Goal: Information Seeking & Learning: Learn about a topic

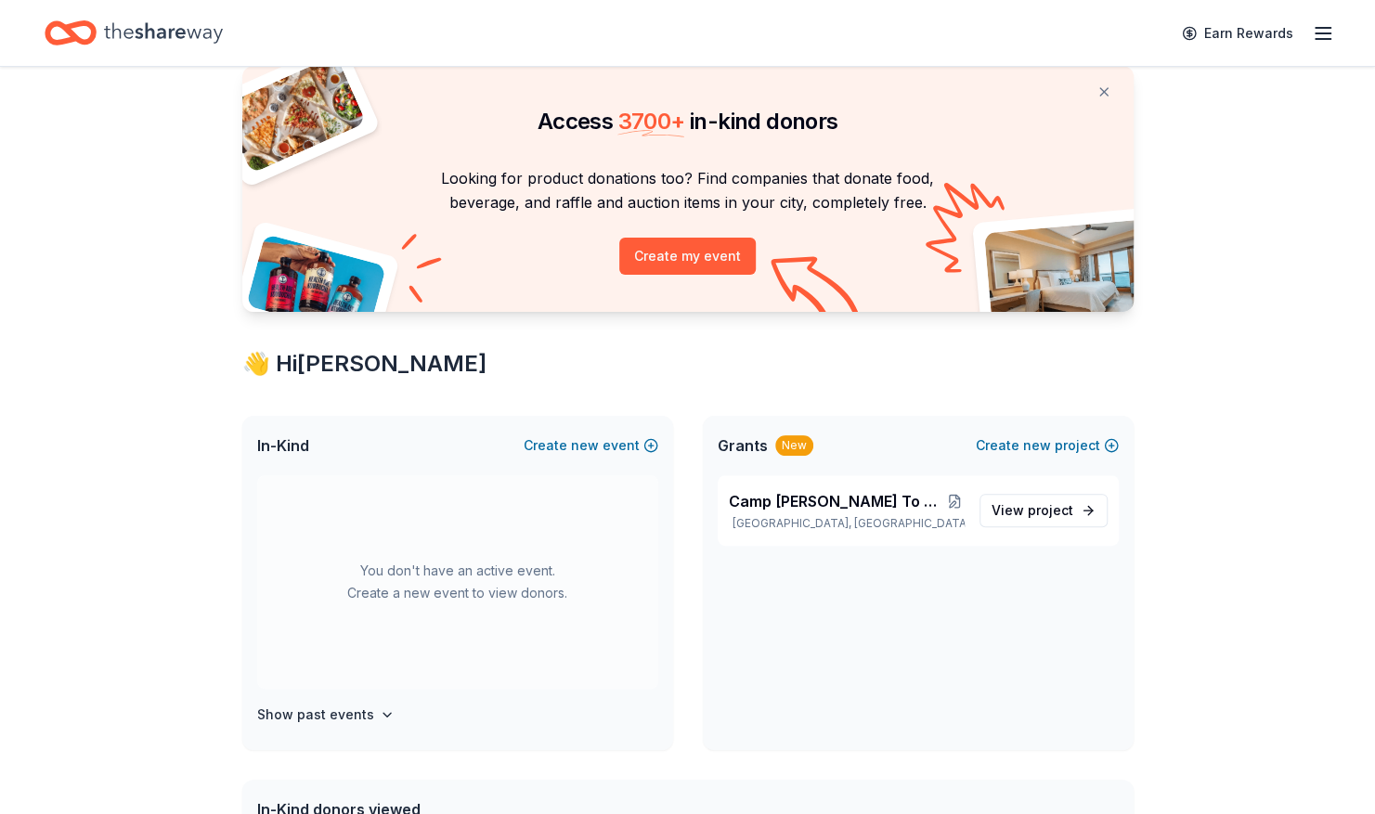
scroll to position [61, 0]
click at [154, 35] on icon "Home" at bounding box center [163, 32] width 119 height 20
click at [635, 448] on button "Create new event" at bounding box center [591, 445] width 135 height 22
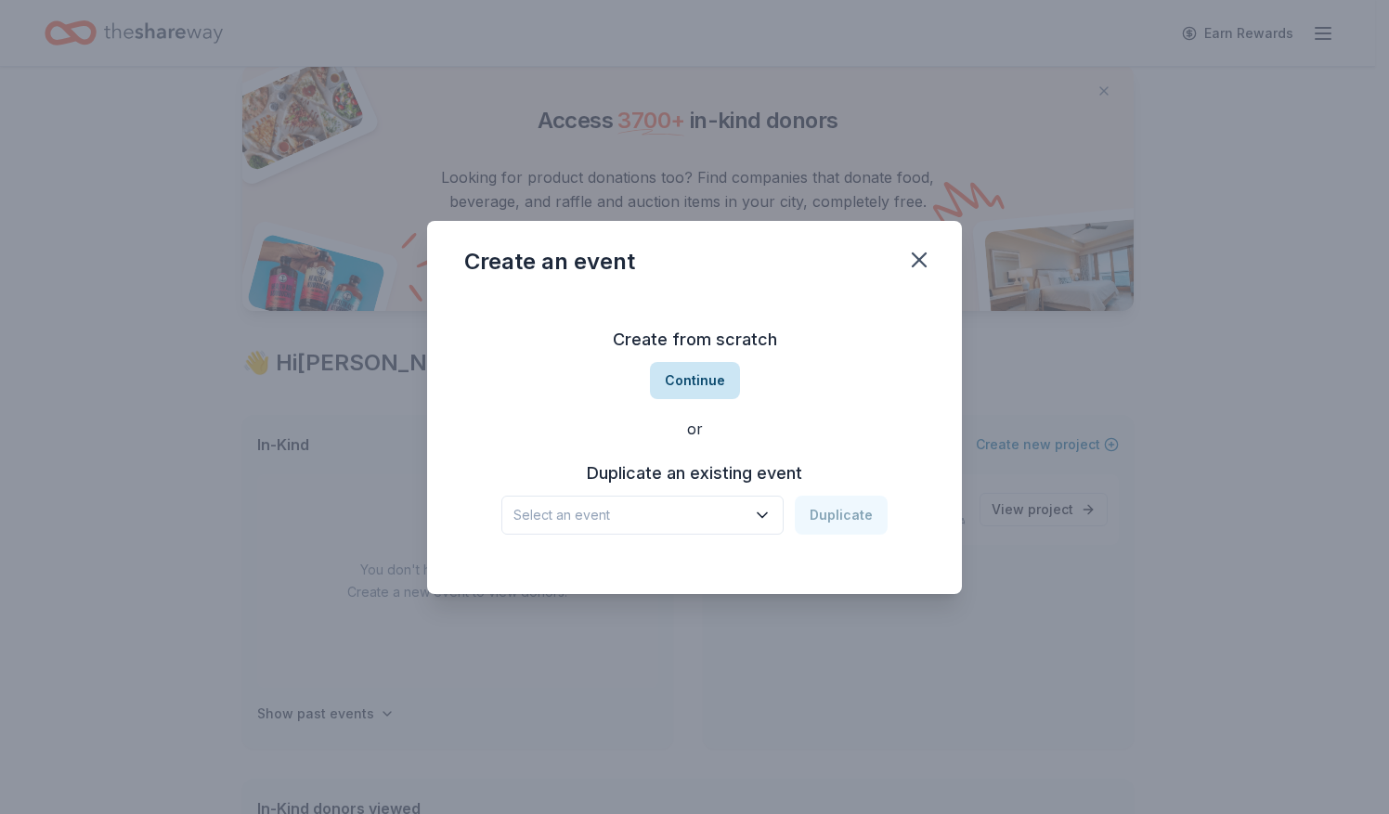
click at [708, 391] on button "Continue" at bounding box center [695, 380] width 90 height 37
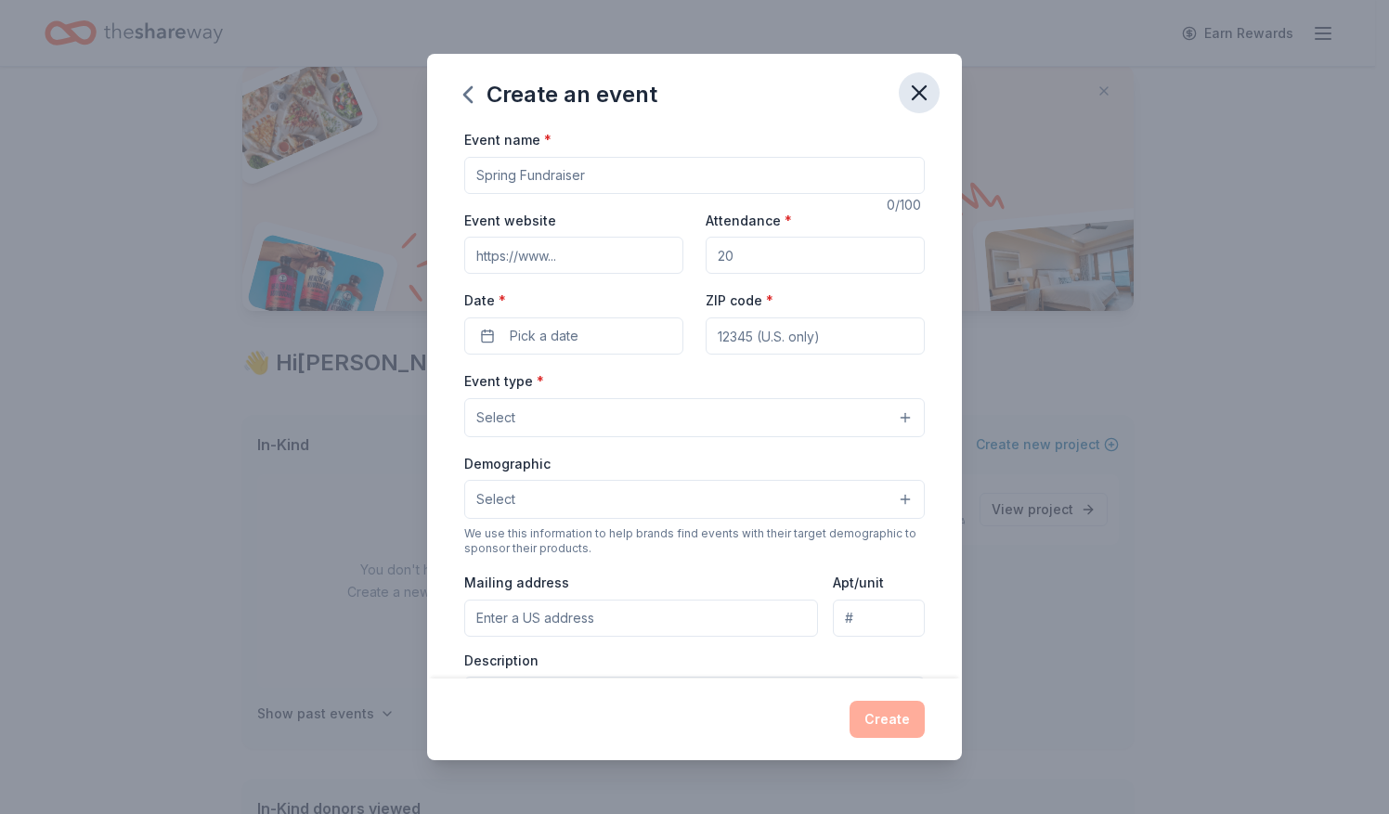
click at [923, 98] on icon "button" at bounding box center [919, 93] width 26 height 26
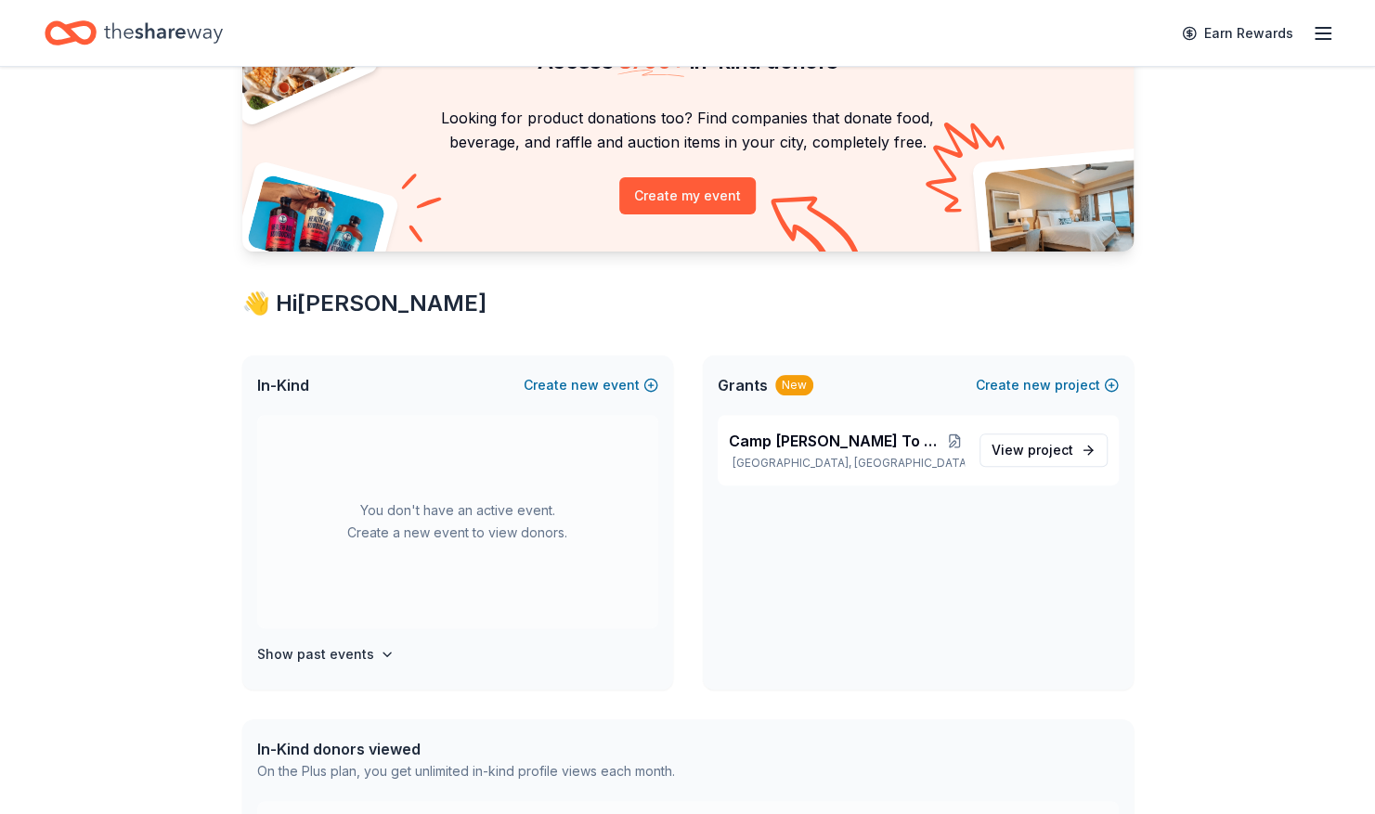
scroll to position [120, 0]
click at [802, 449] on span "Camp [PERSON_NAME] To You Hospital Outreach Program" at bounding box center [837, 442] width 217 height 22
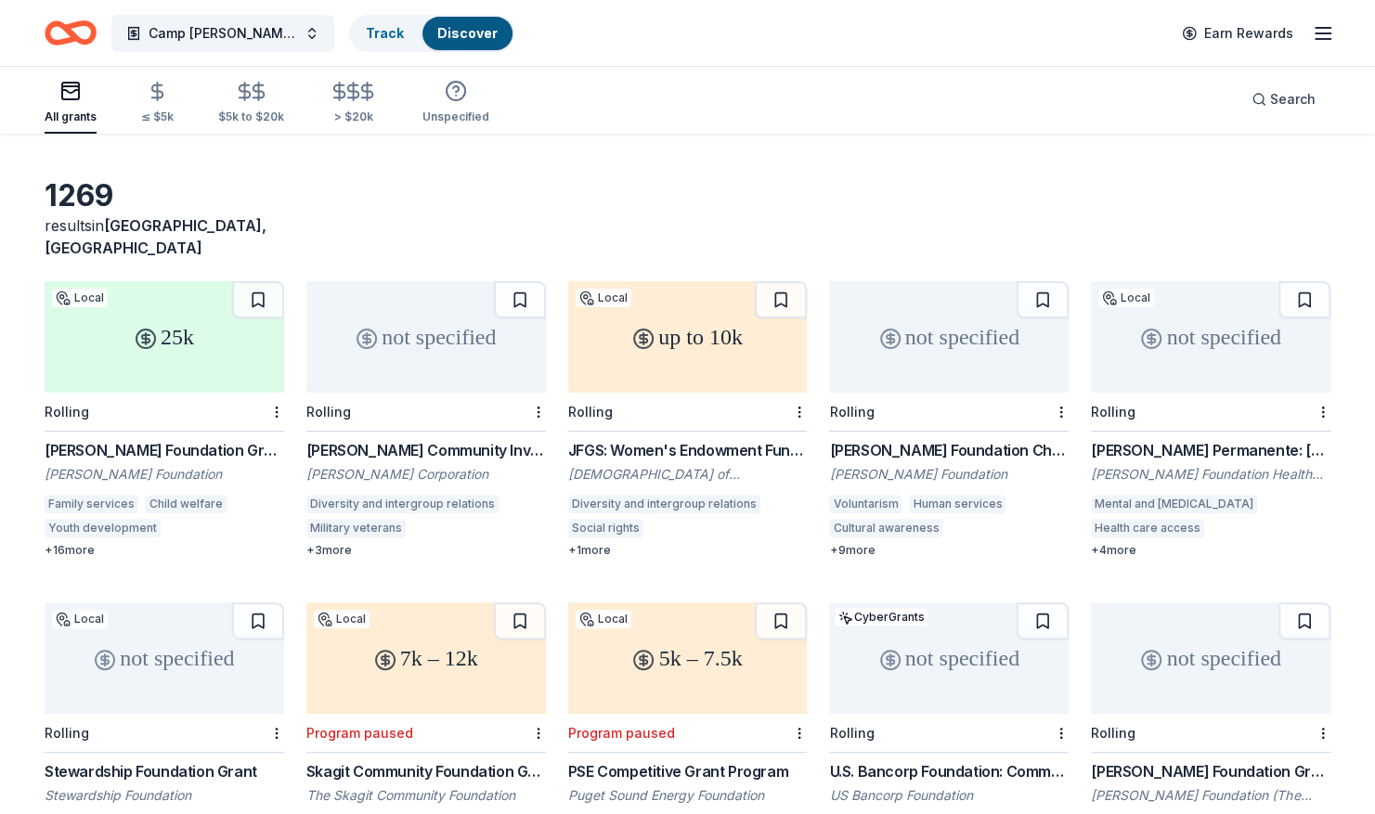
scroll to position [52, 0]
click at [433, 438] on div "[PERSON_NAME] Community Investment Grants" at bounding box center [426, 449] width 240 height 22
click at [160, 438] on div "[PERSON_NAME] Foundation Grants" at bounding box center [165, 449] width 240 height 22
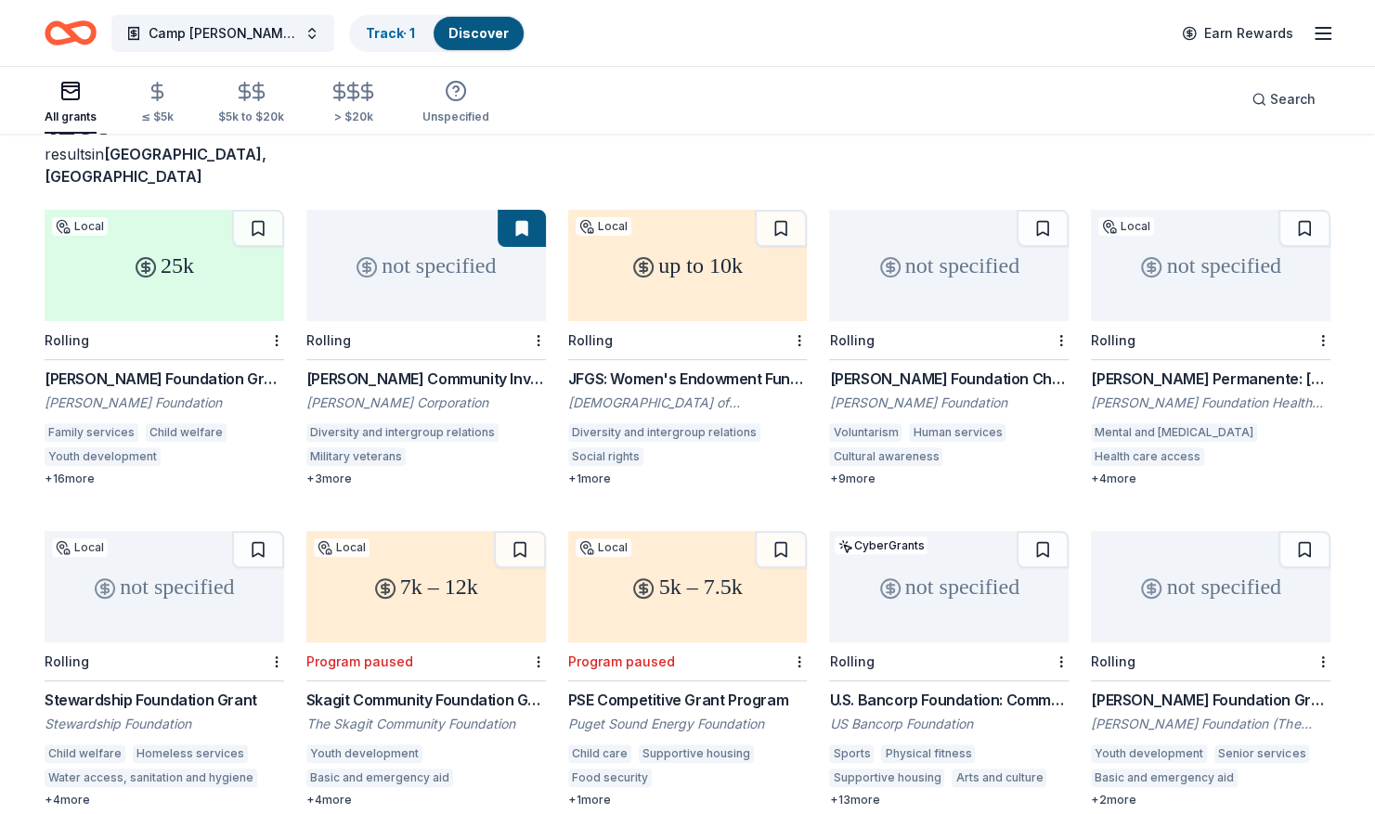
scroll to position [124, 0]
click at [1165, 367] on div "[PERSON_NAME] Permanente: [US_STATE] Region - Community Health Grant" at bounding box center [1211, 378] width 240 height 22
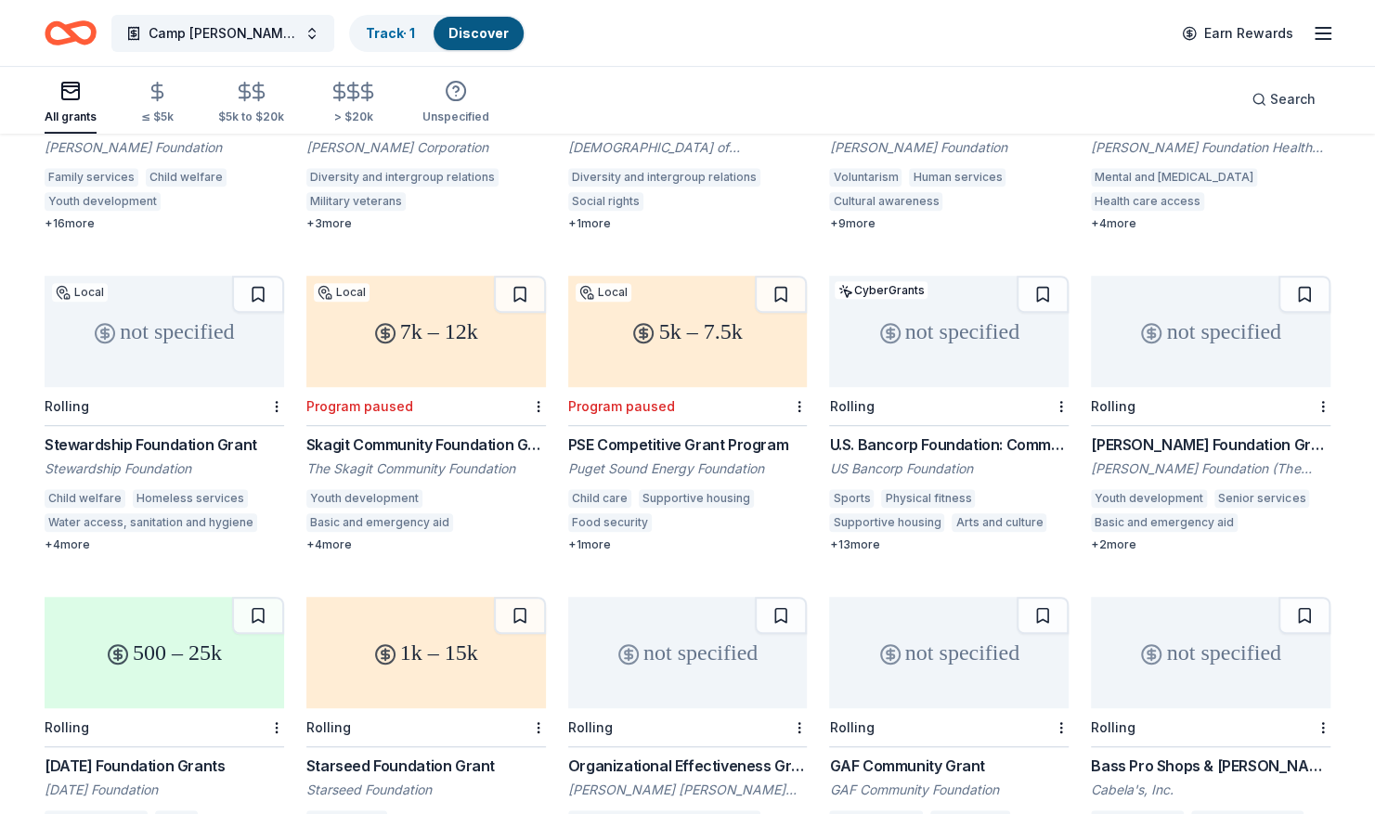
scroll to position [385, 0]
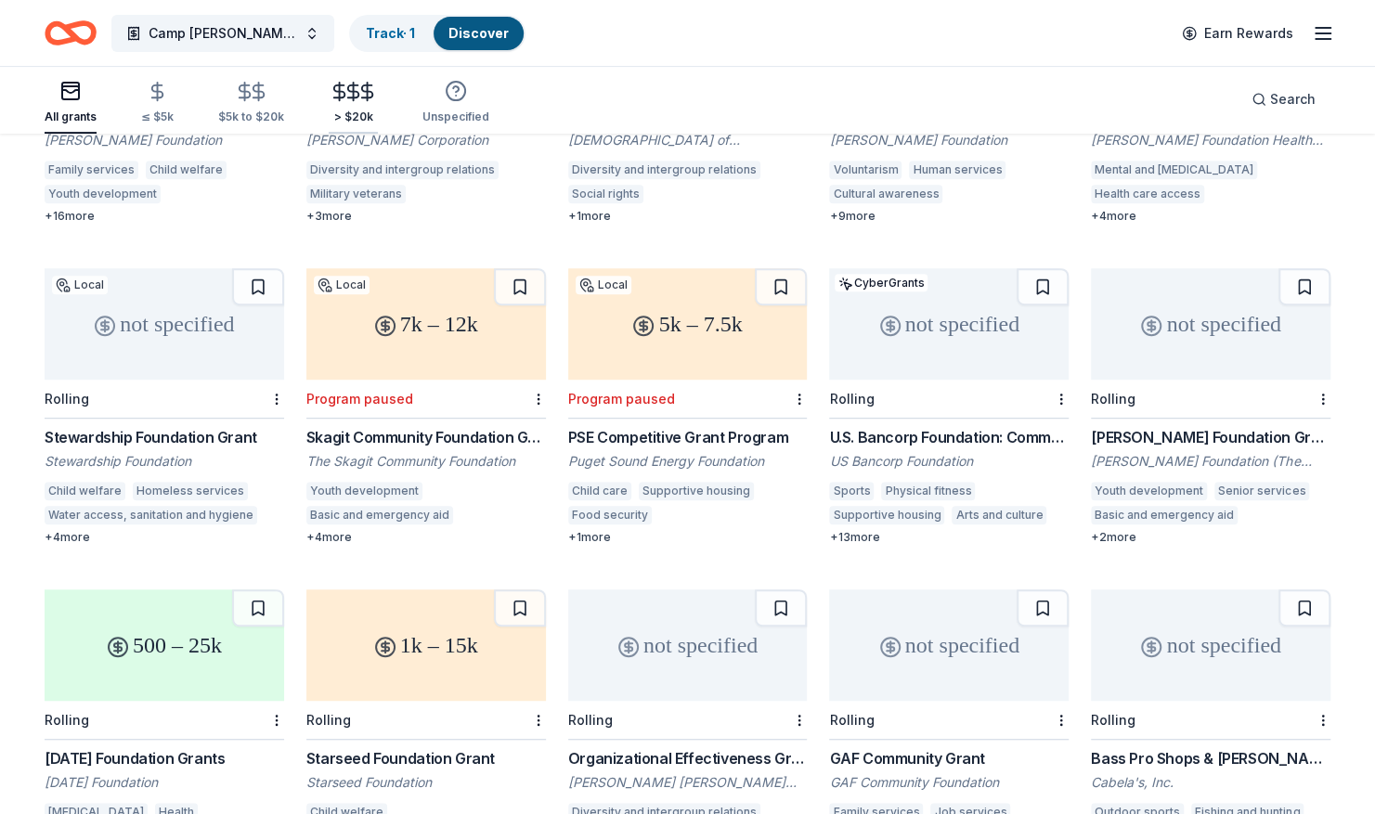
click at [357, 97] on icon "button" at bounding box center [367, 91] width 21 height 21
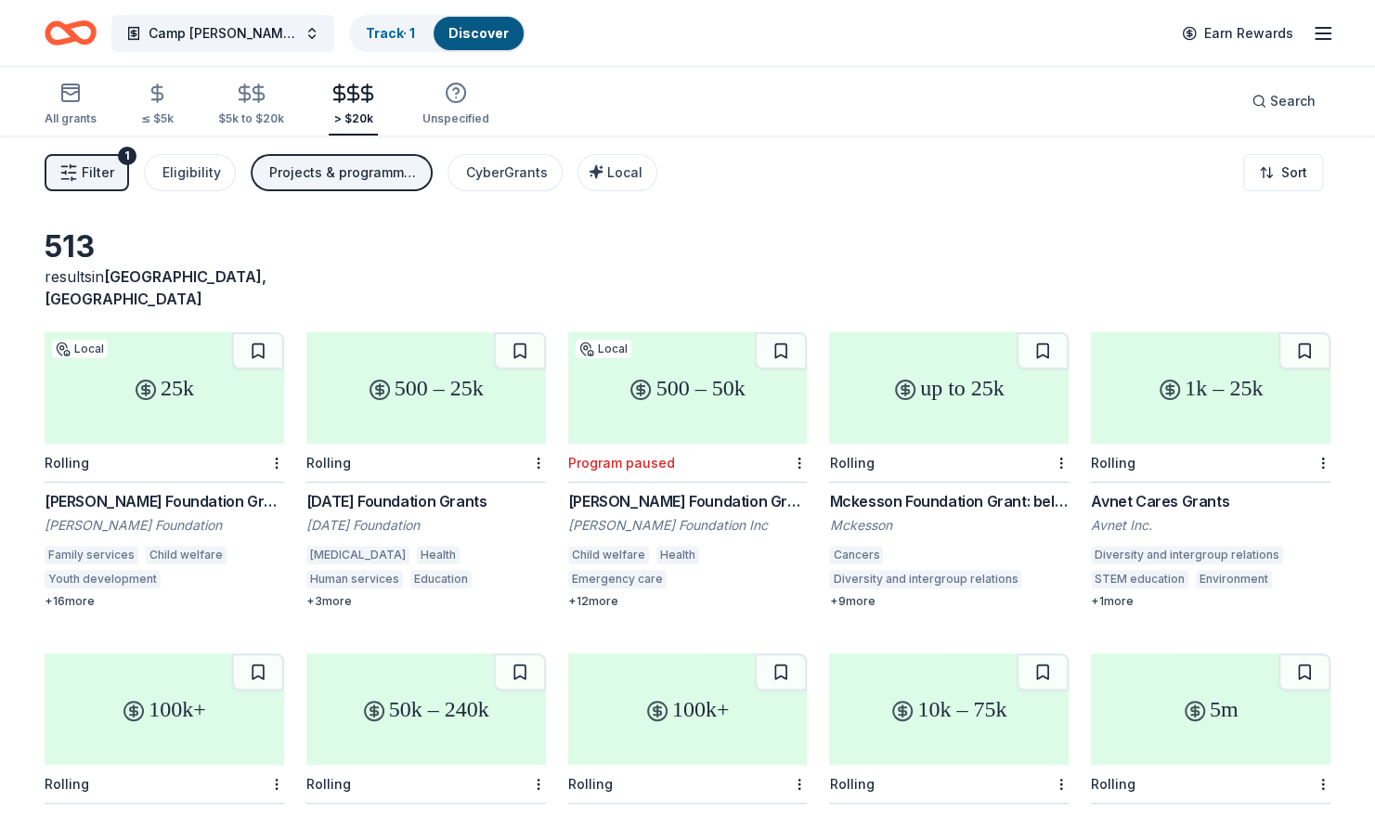
click at [325, 172] on div "Projects & programming, General operations, Capital, Training and capacity buil…" at bounding box center [343, 173] width 149 height 22
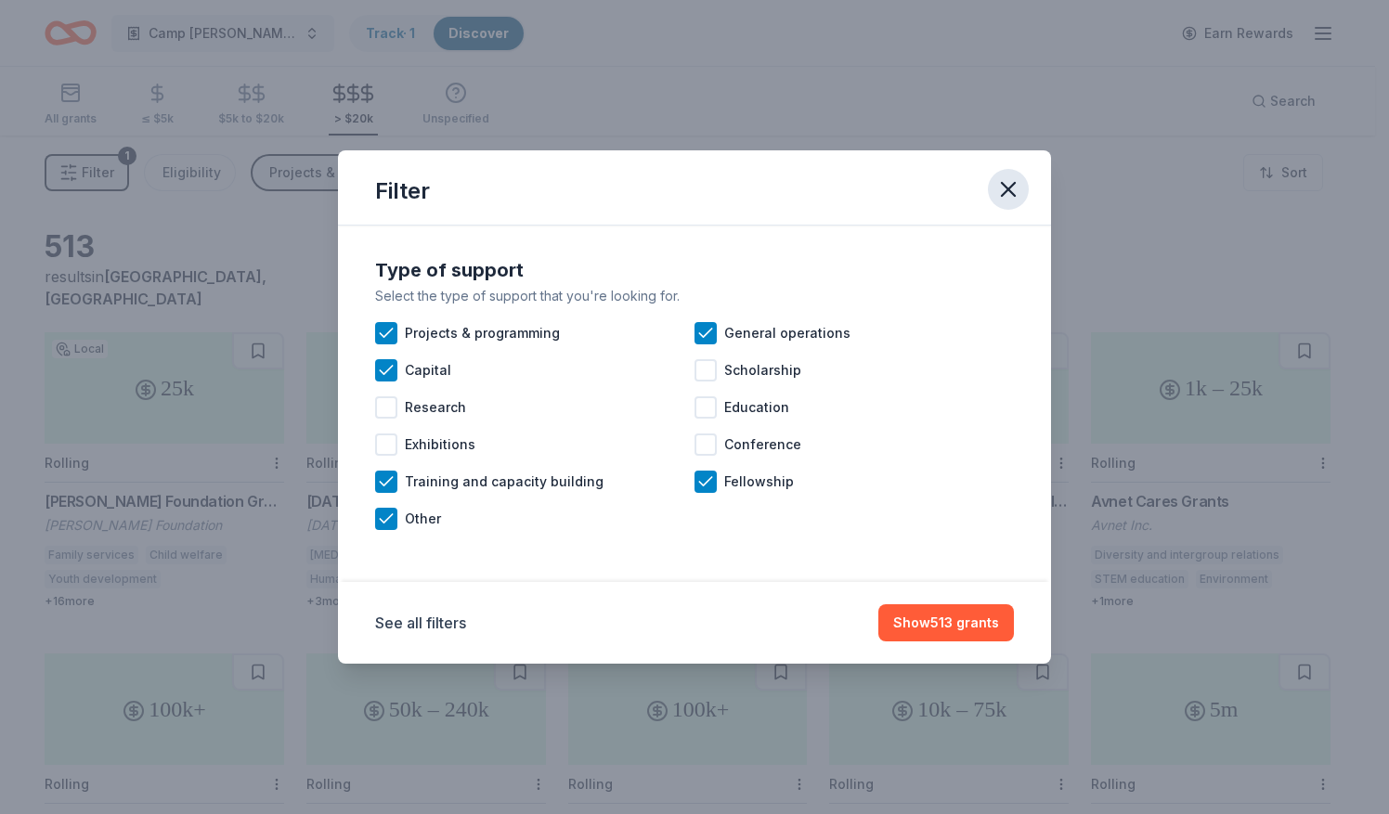
click at [1005, 190] on icon "button" at bounding box center [1008, 189] width 26 height 26
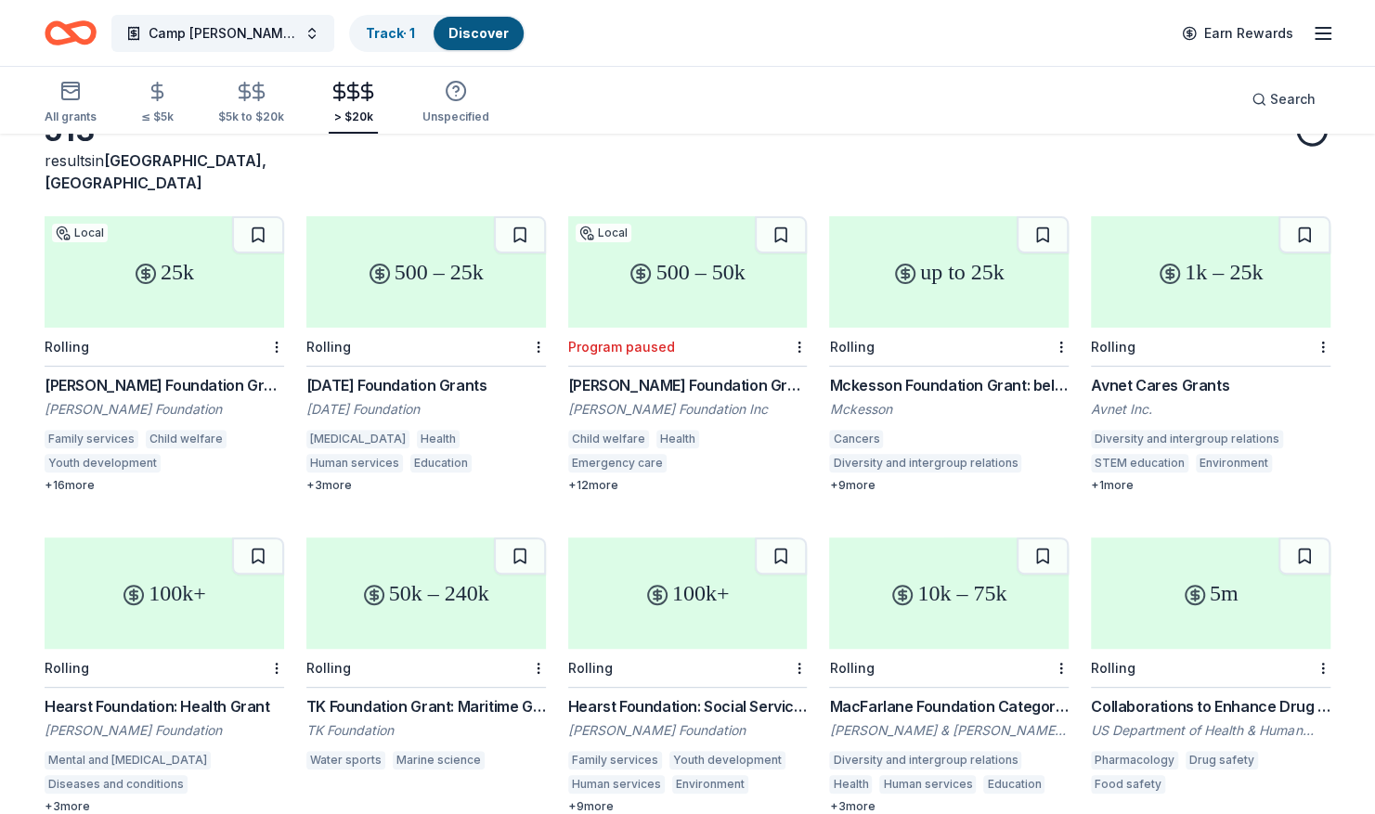
scroll to position [118, 0]
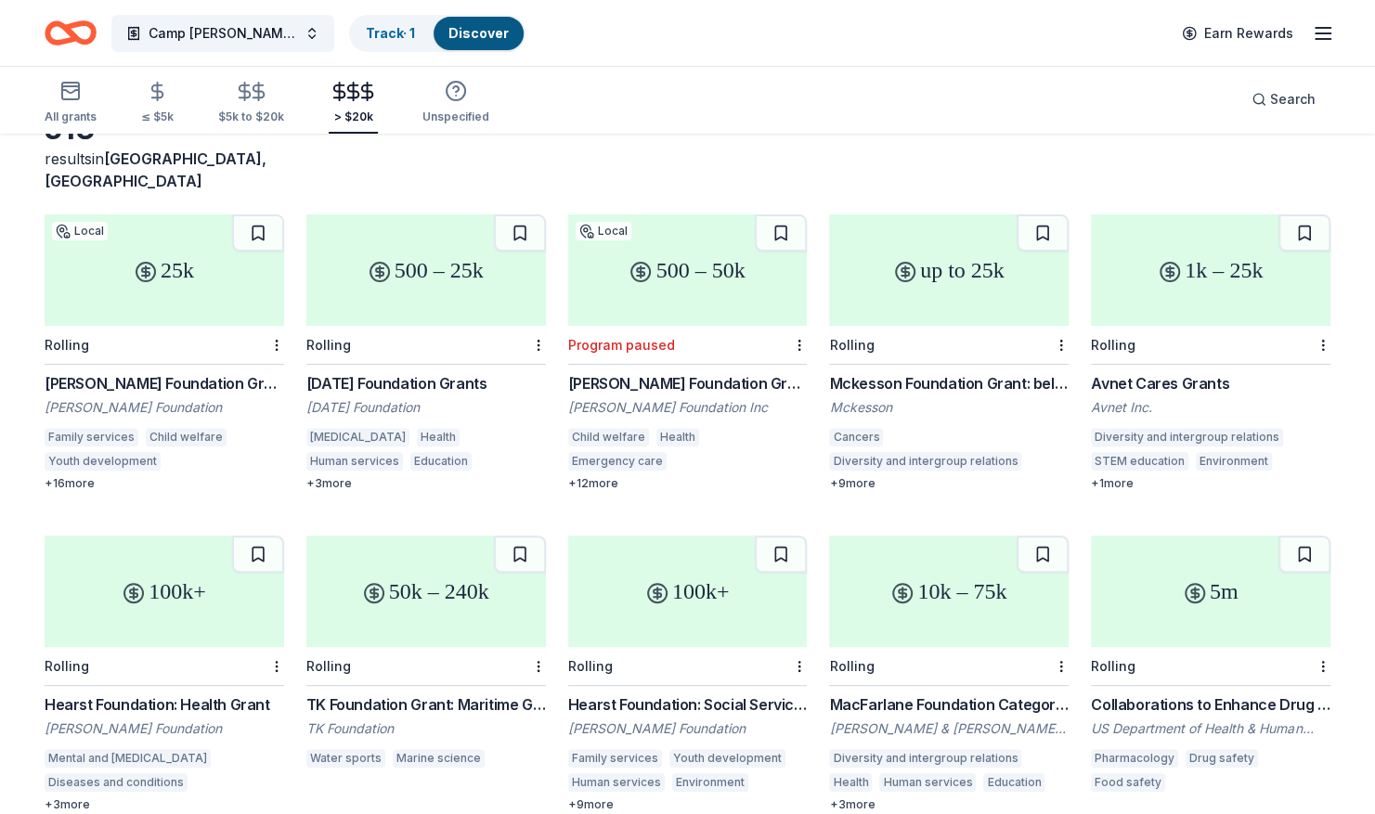
click at [936, 372] on div "Mckesson Foundation Grant: below $25,000" at bounding box center [949, 383] width 240 height 22
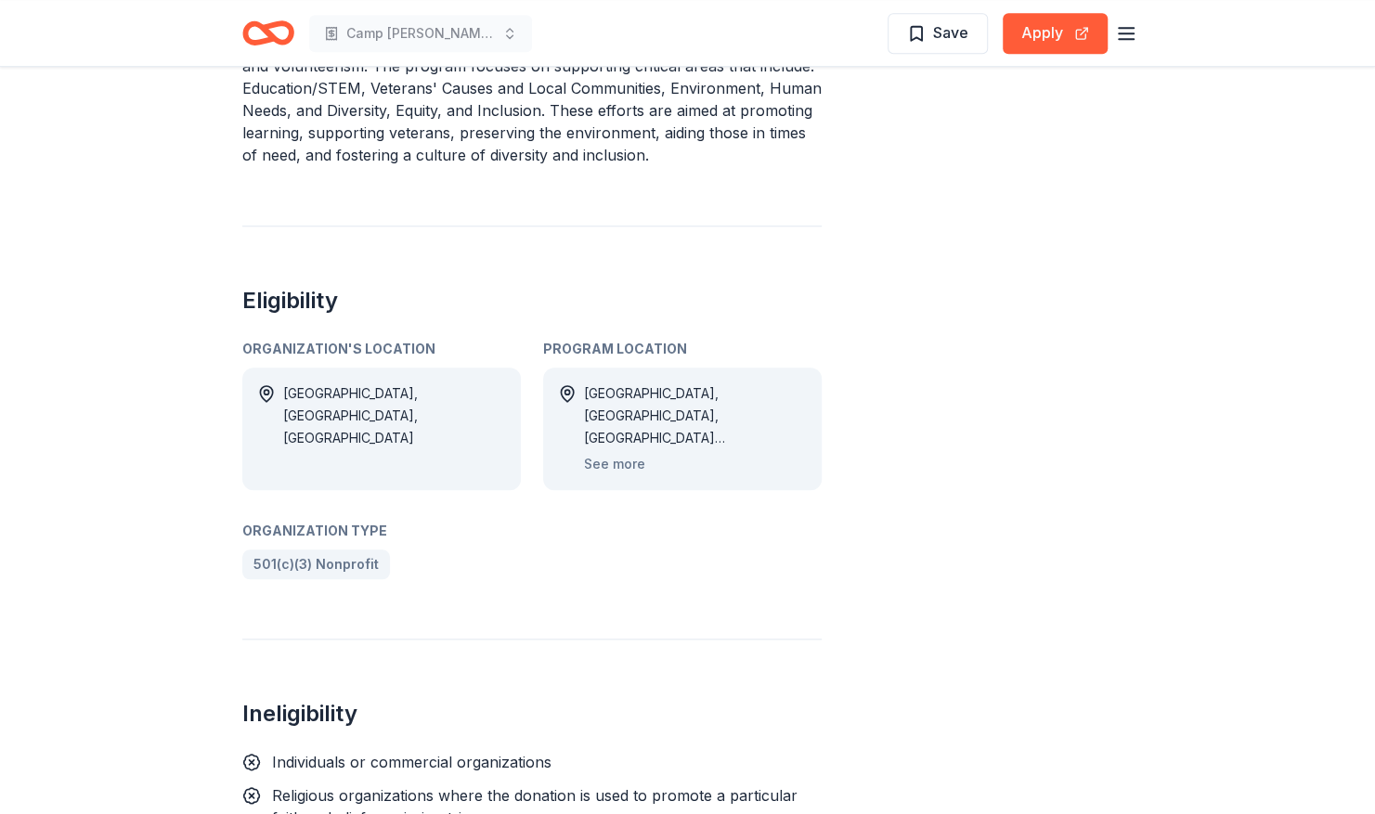
scroll to position [830, 0]
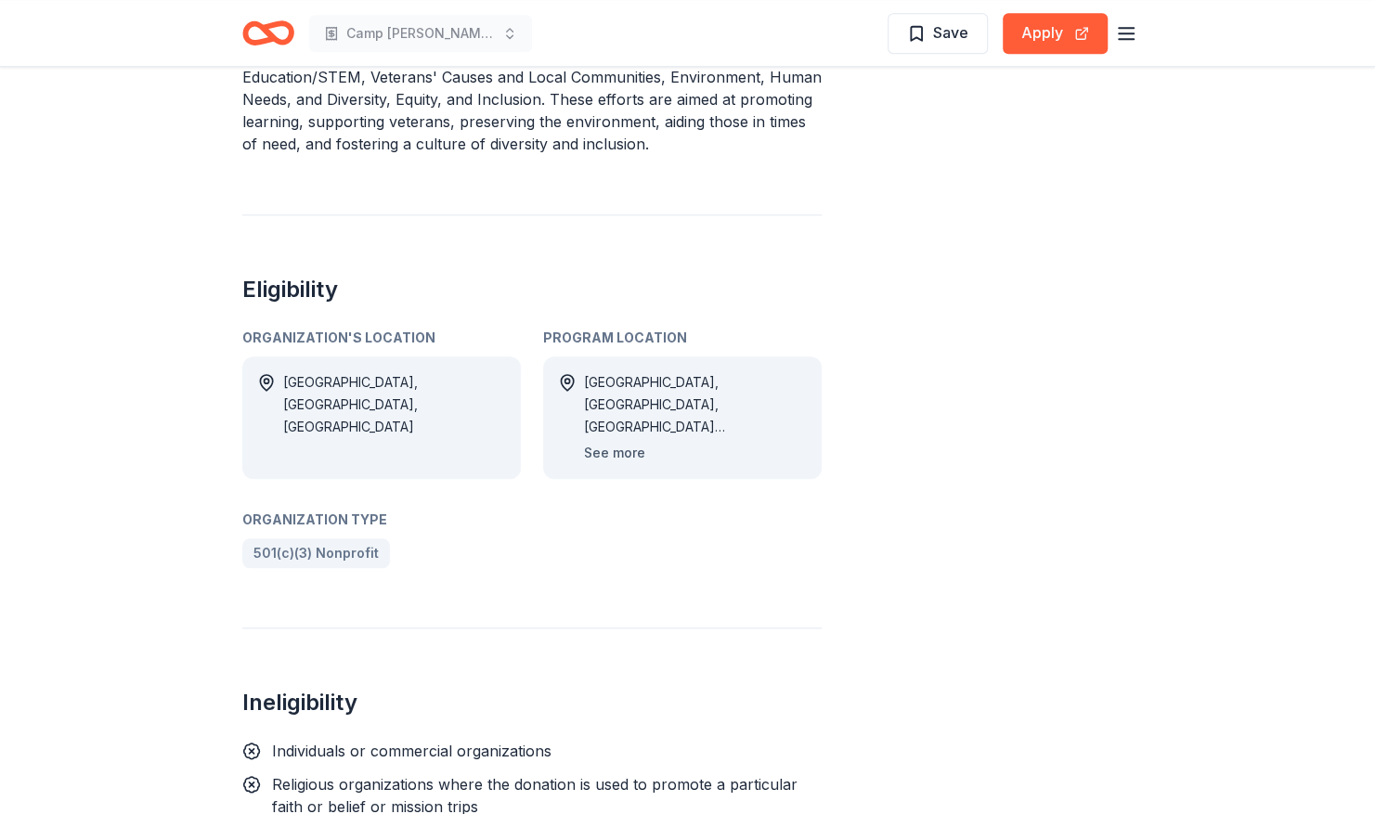
click at [609, 455] on button "See more" at bounding box center [614, 453] width 61 height 22
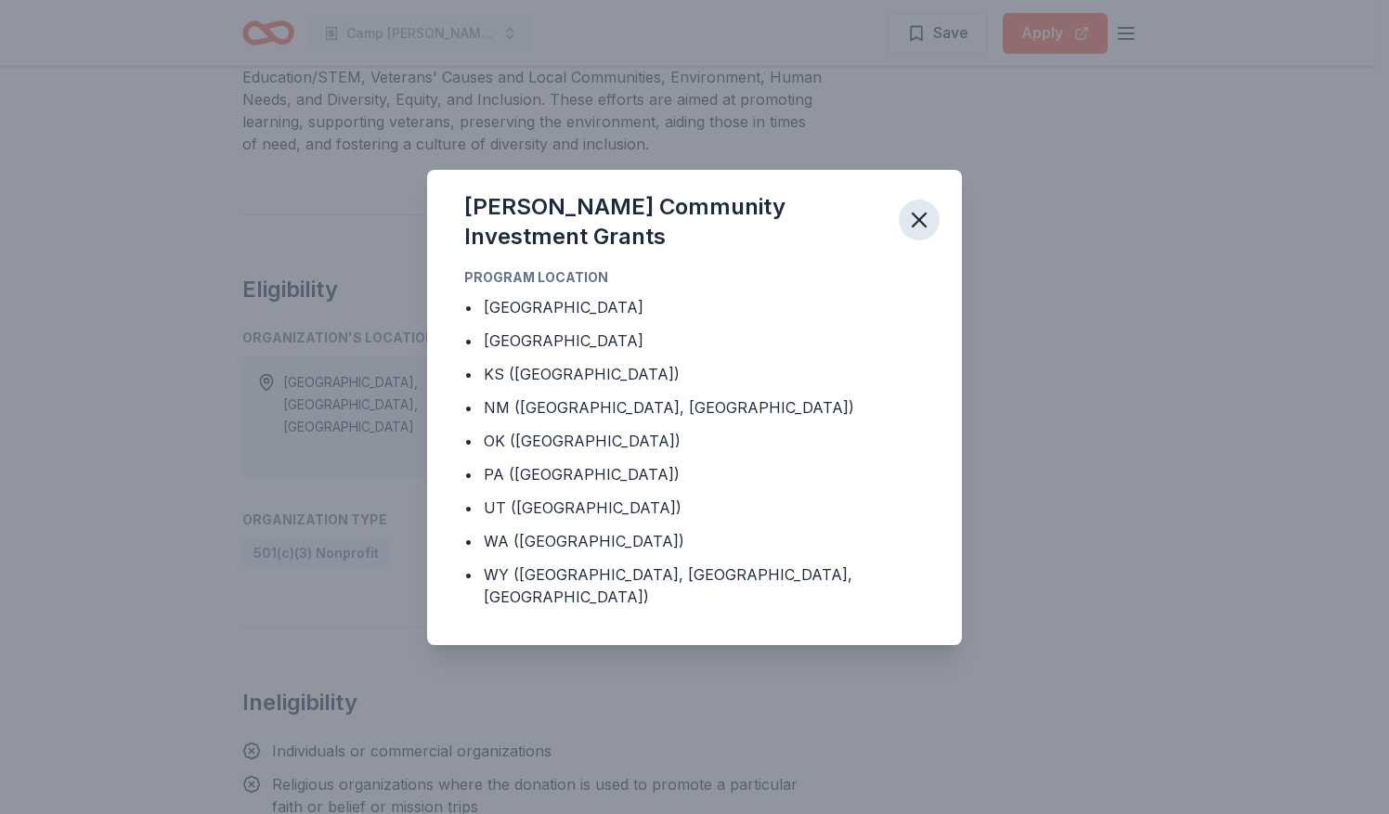
click at [916, 227] on icon "button" at bounding box center [919, 220] width 13 height 13
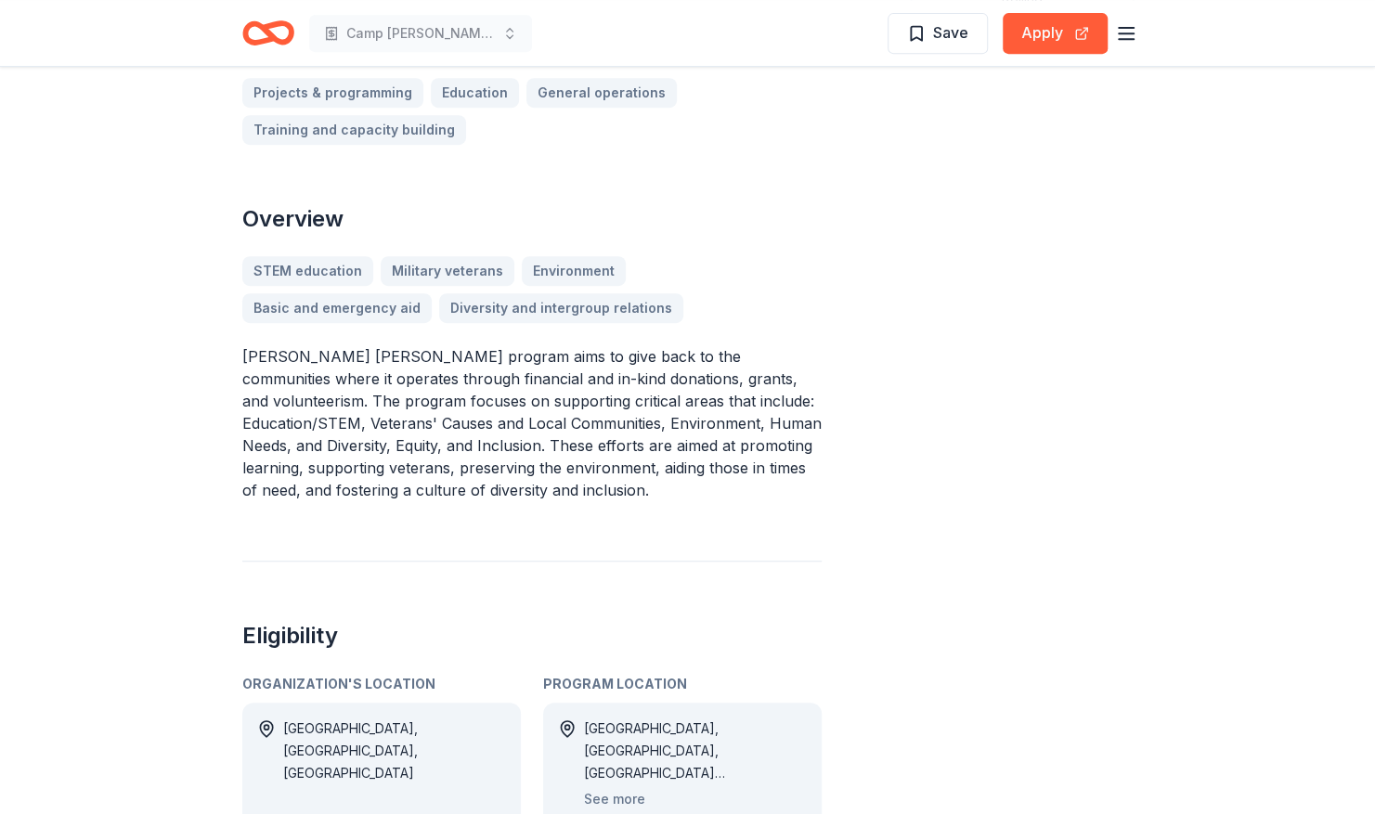
scroll to position [153, 0]
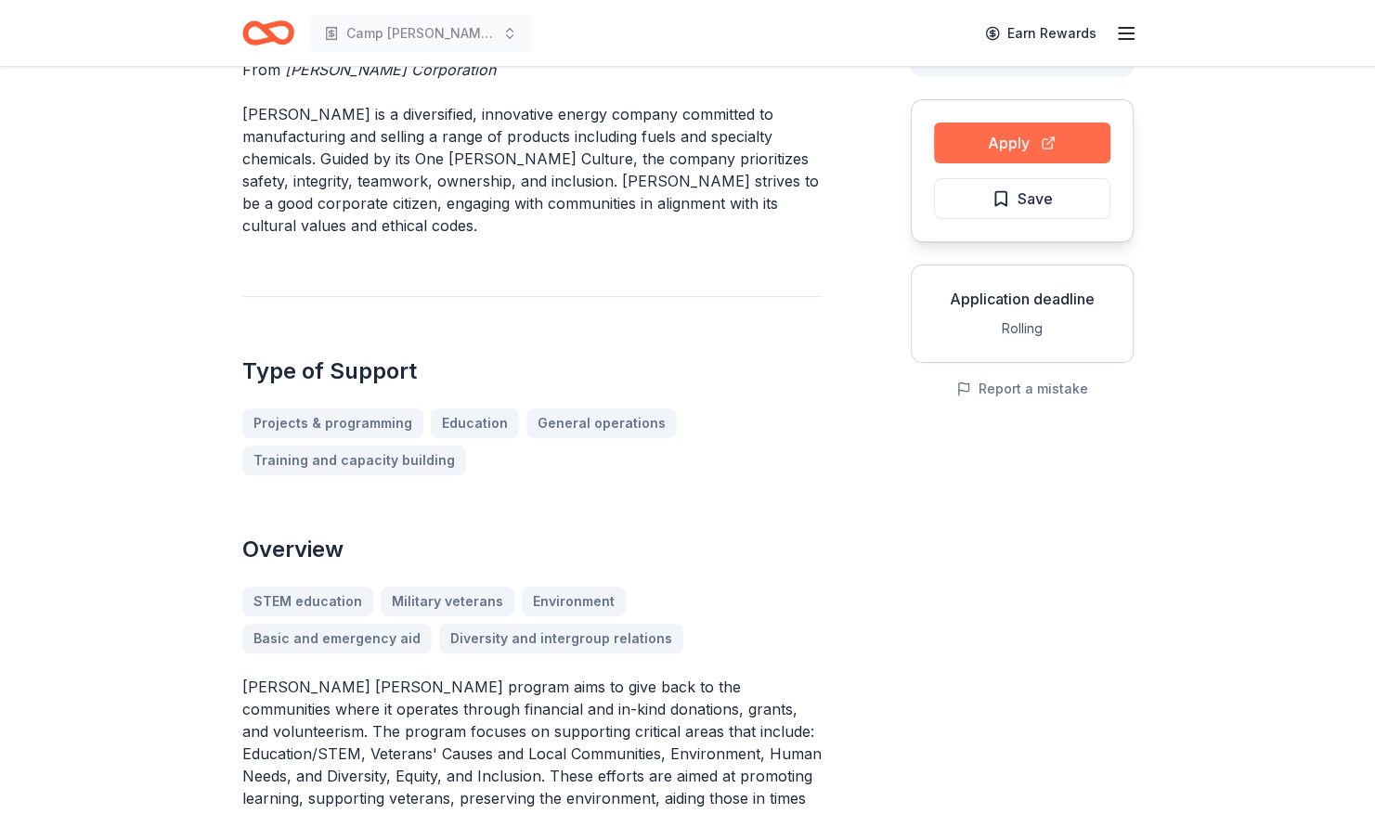
click at [995, 142] on button "Apply" at bounding box center [1022, 143] width 176 height 41
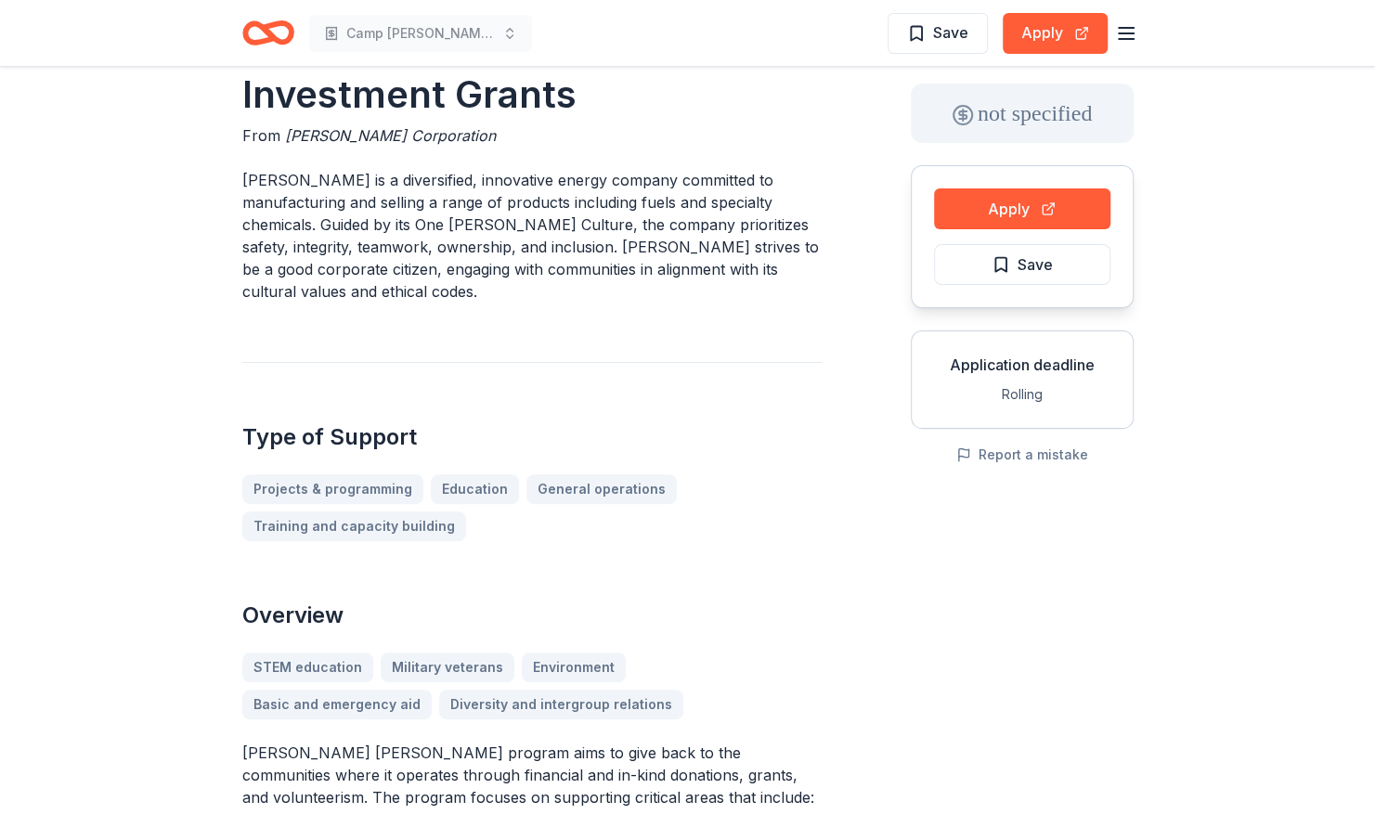
scroll to position [0, 0]
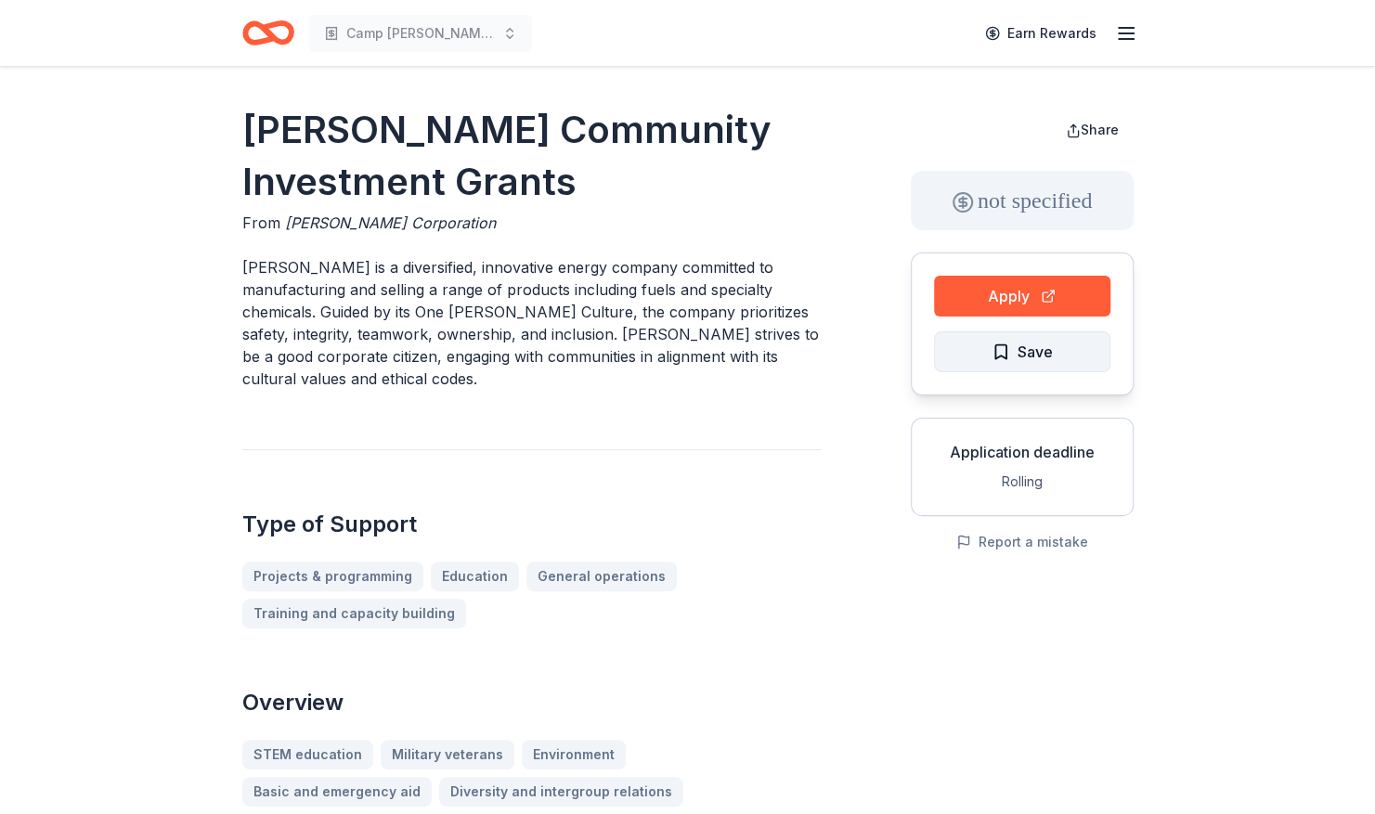
click at [999, 358] on span "Save" at bounding box center [1022, 352] width 61 height 24
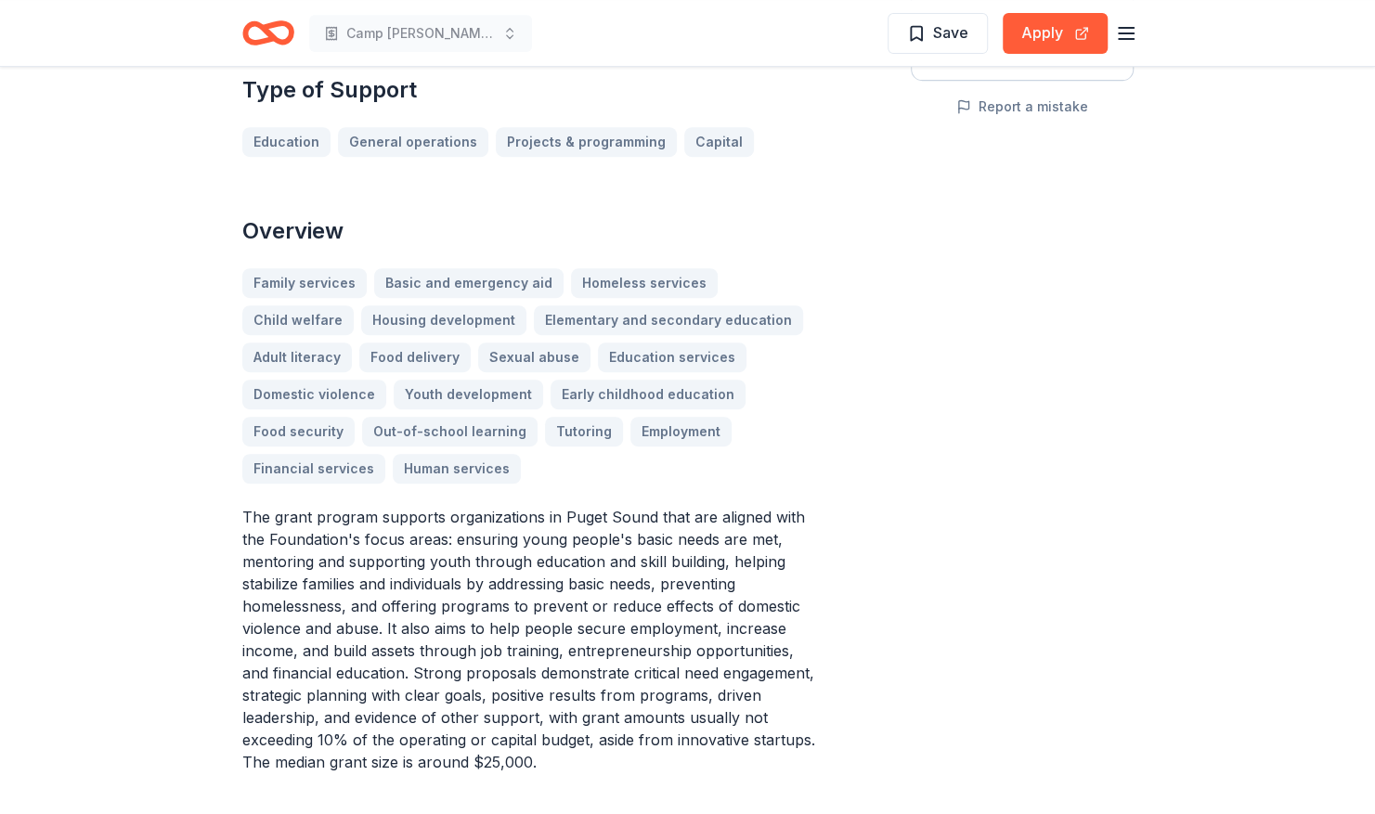
scroll to position [434, 0]
click at [321, 418] on div "Family services Basic and emergency aid Homeless services Child welfare Housing…" at bounding box center [531, 377] width 579 height 215
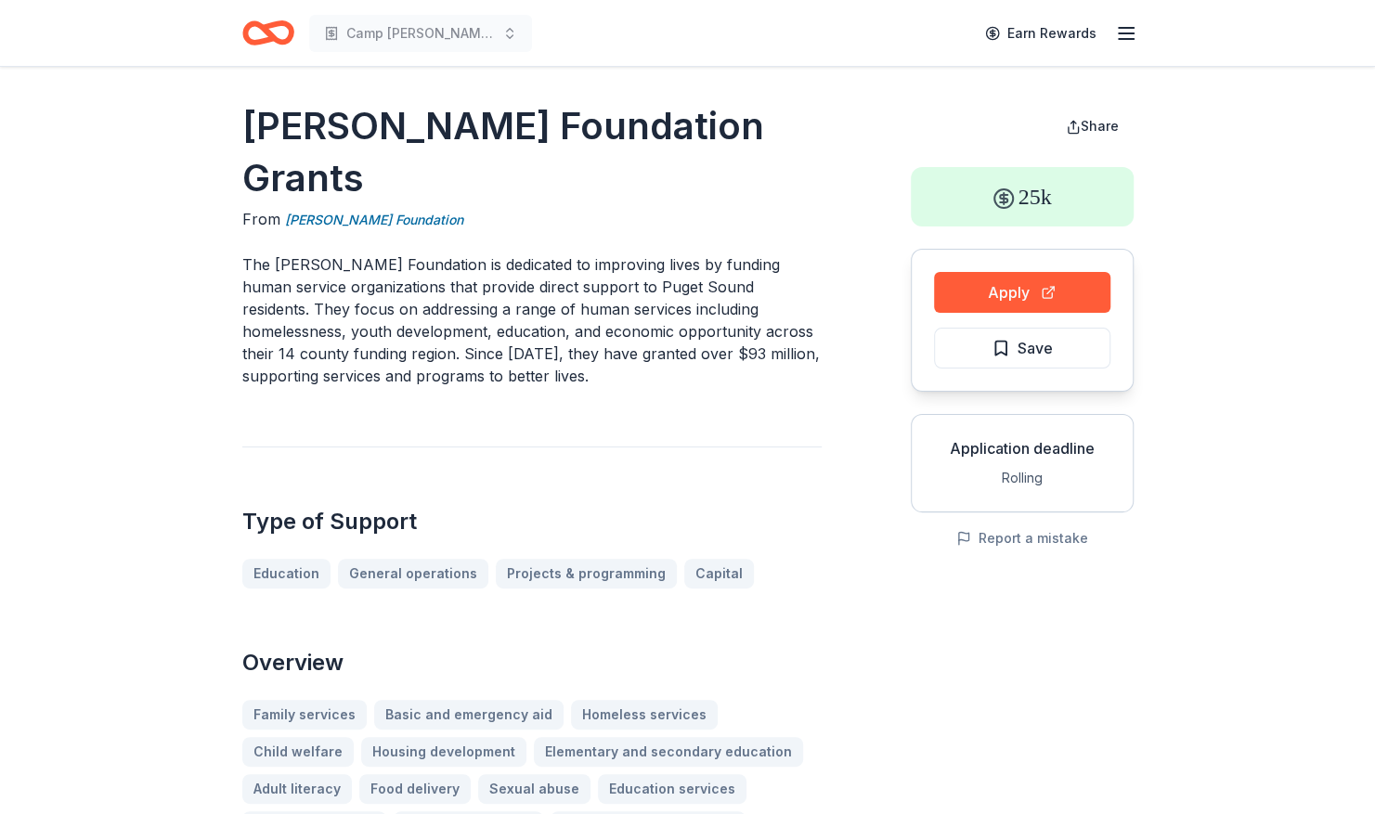
scroll to position [0, 0]
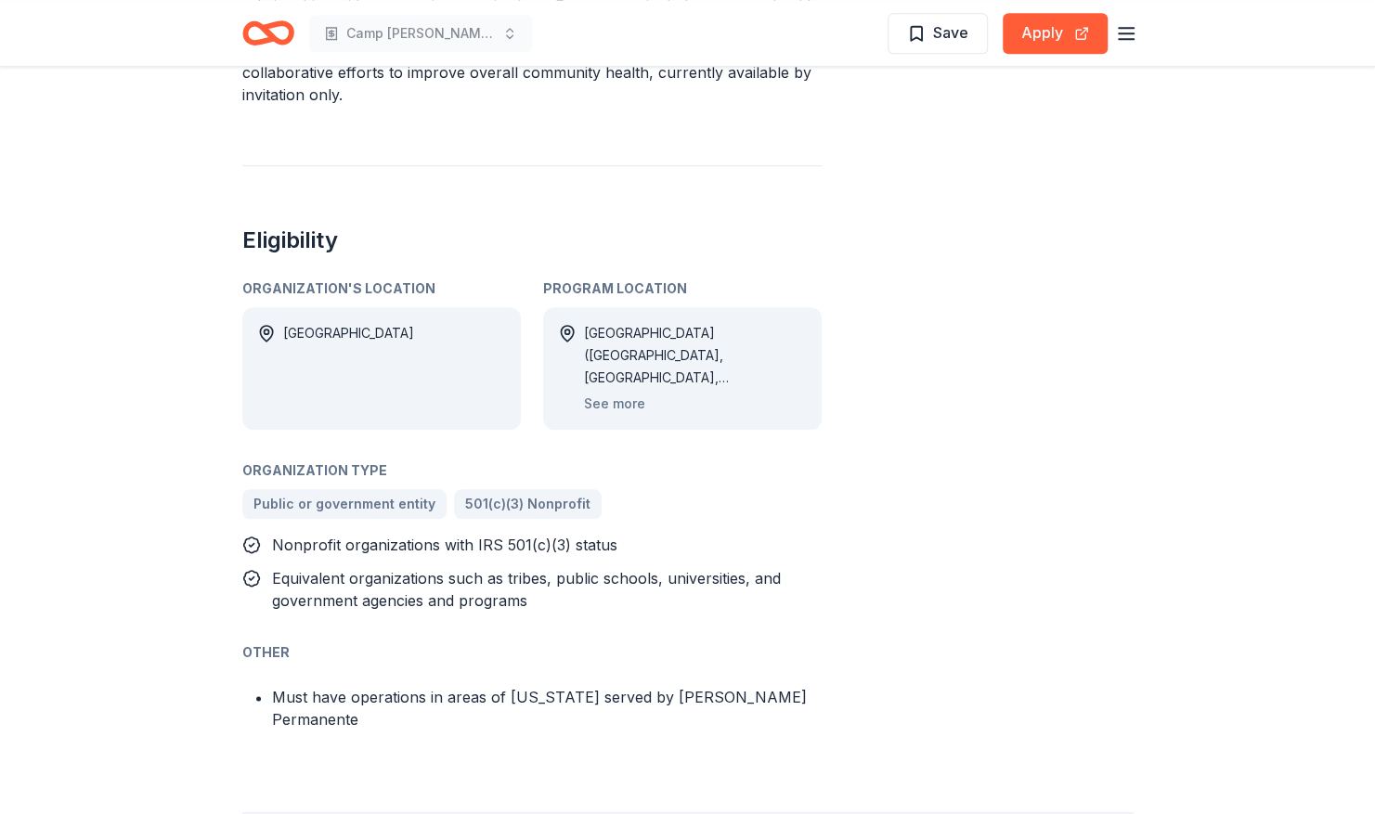
scroll to position [935, 0]
